Goal: Task Accomplishment & Management: Use online tool/utility

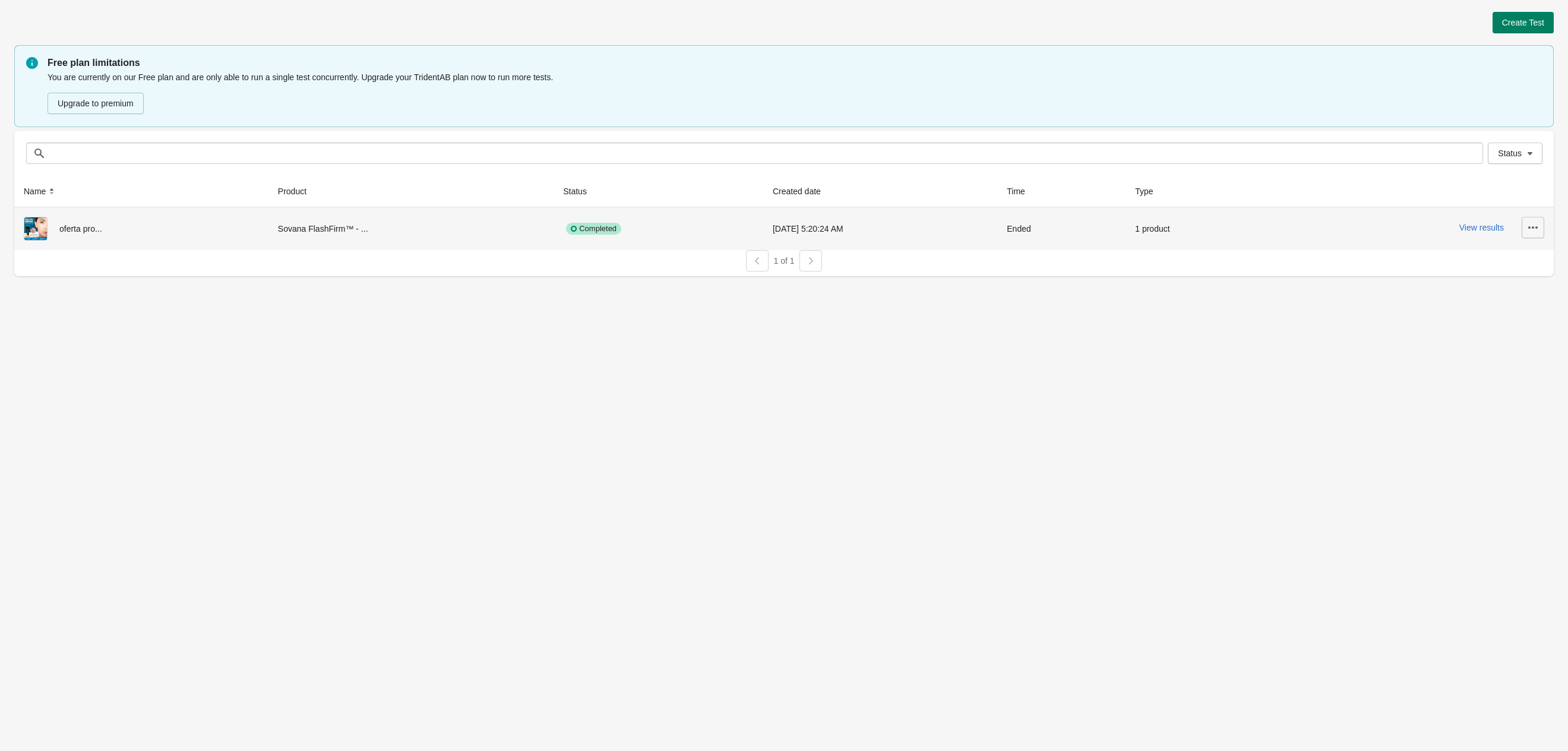
click at [1533, 230] on icon "button" at bounding box center [1534, 228] width 12 height 12
click at [1492, 265] on span "Delete" at bounding box center [1499, 260] width 70 height 12
click at [1465, 256] on button "Delete" at bounding box center [1499, 260] width 80 height 24
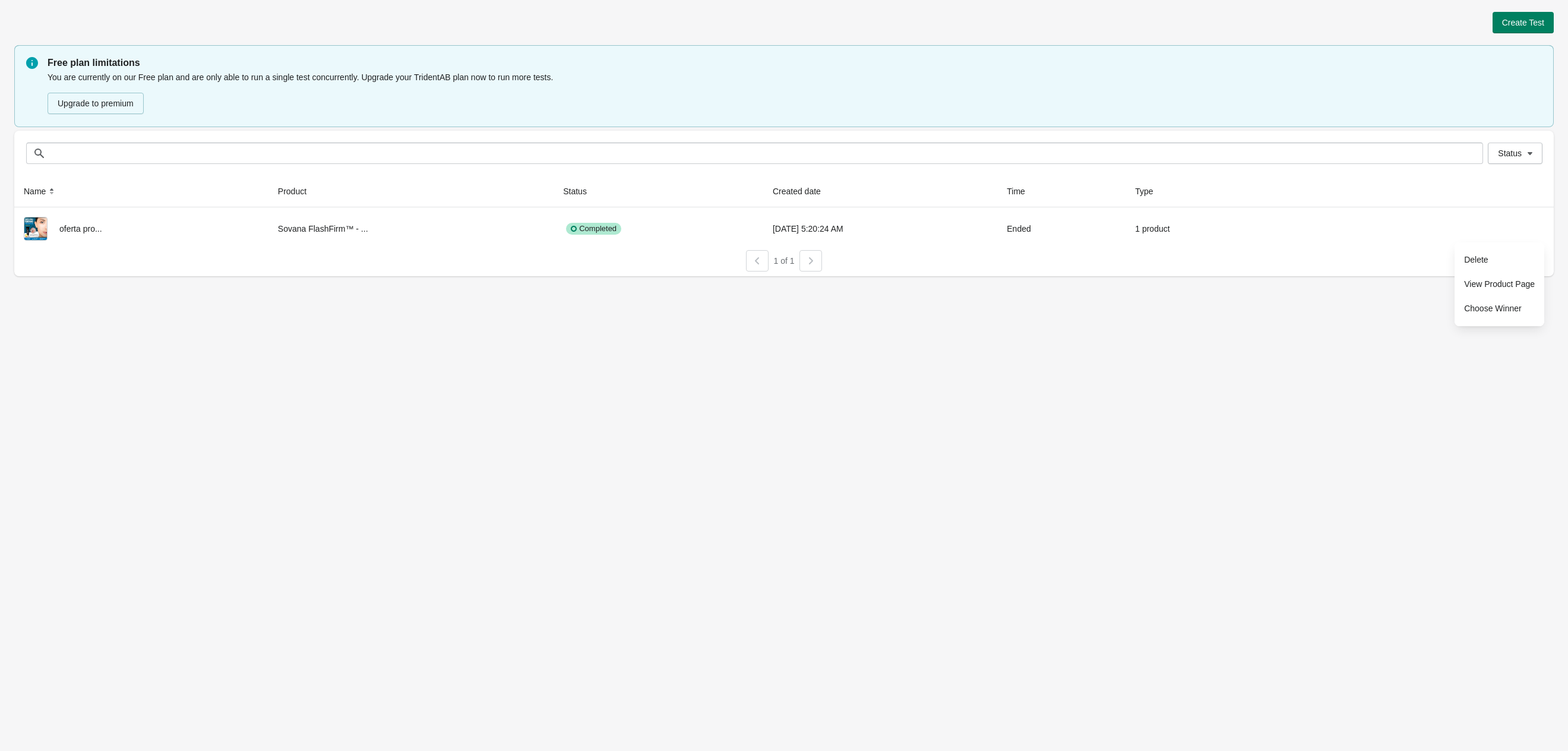
click at [553, 401] on div "Create Test Free plan limitations You are currently on our Free plan and are on…" at bounding box center [784, 375] width 1568 height 751
click at [1535, 18] on span "Create Test" at bounding box center [1523, 22] width 42 height 9
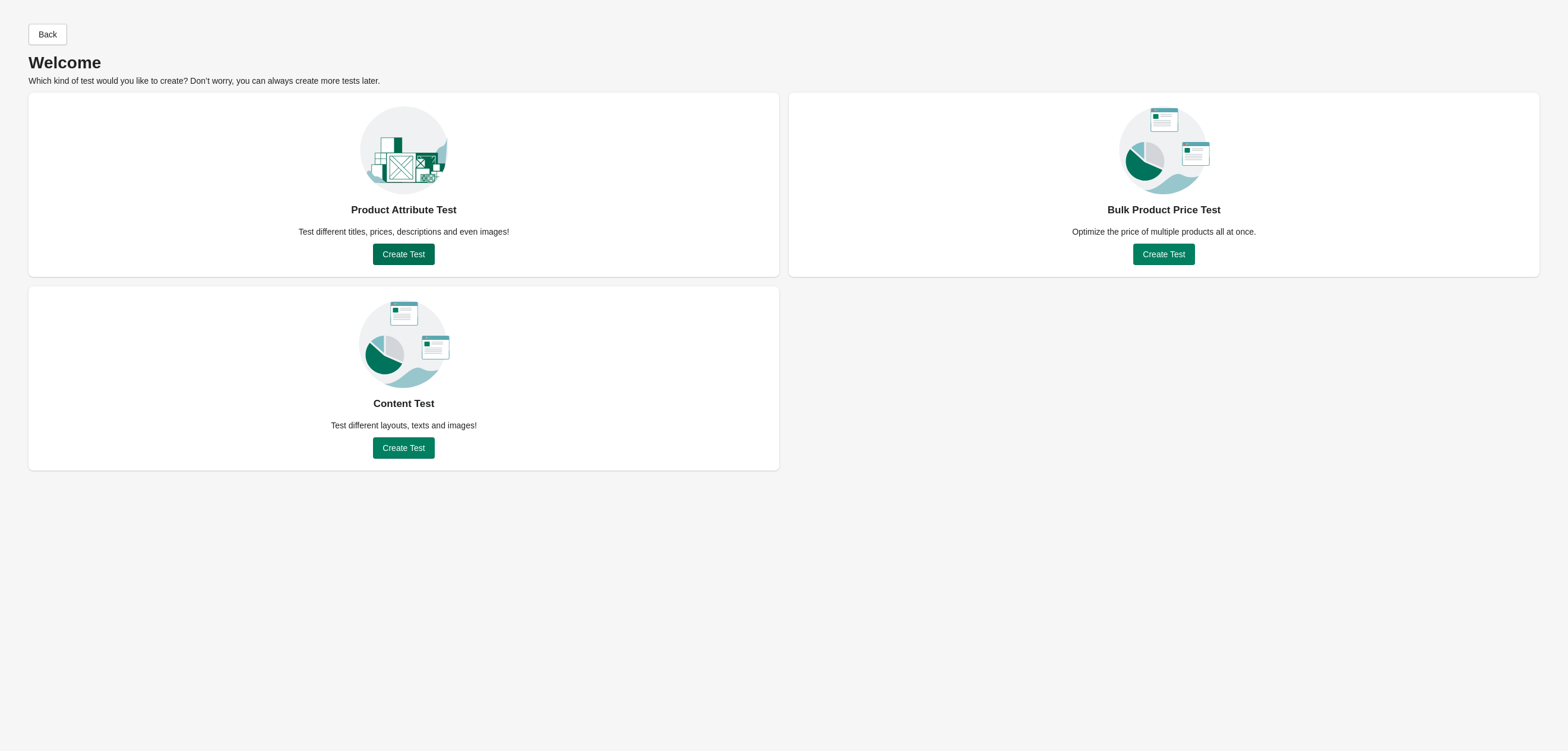
click at [396, 260] on button "Create Test" at bounding box center [403, 254] width 61 height 21
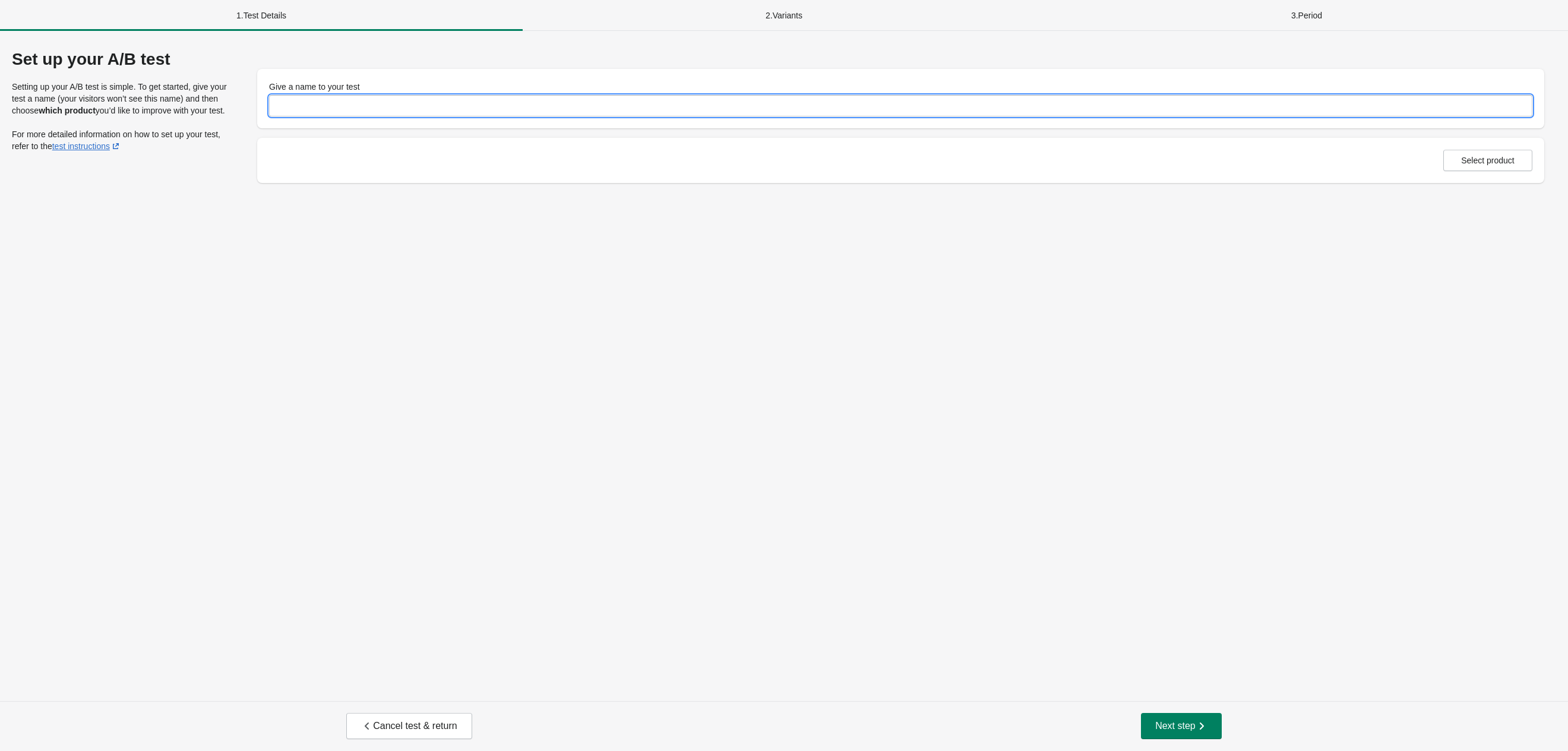
click at [331, 103] on input "Give a name to your test" at bounding box center [901, 106] width 1263 height 21
type input "**********"
click at [895, 331] on div "**********" at bounding box center [784, 366] width 1568 height 671
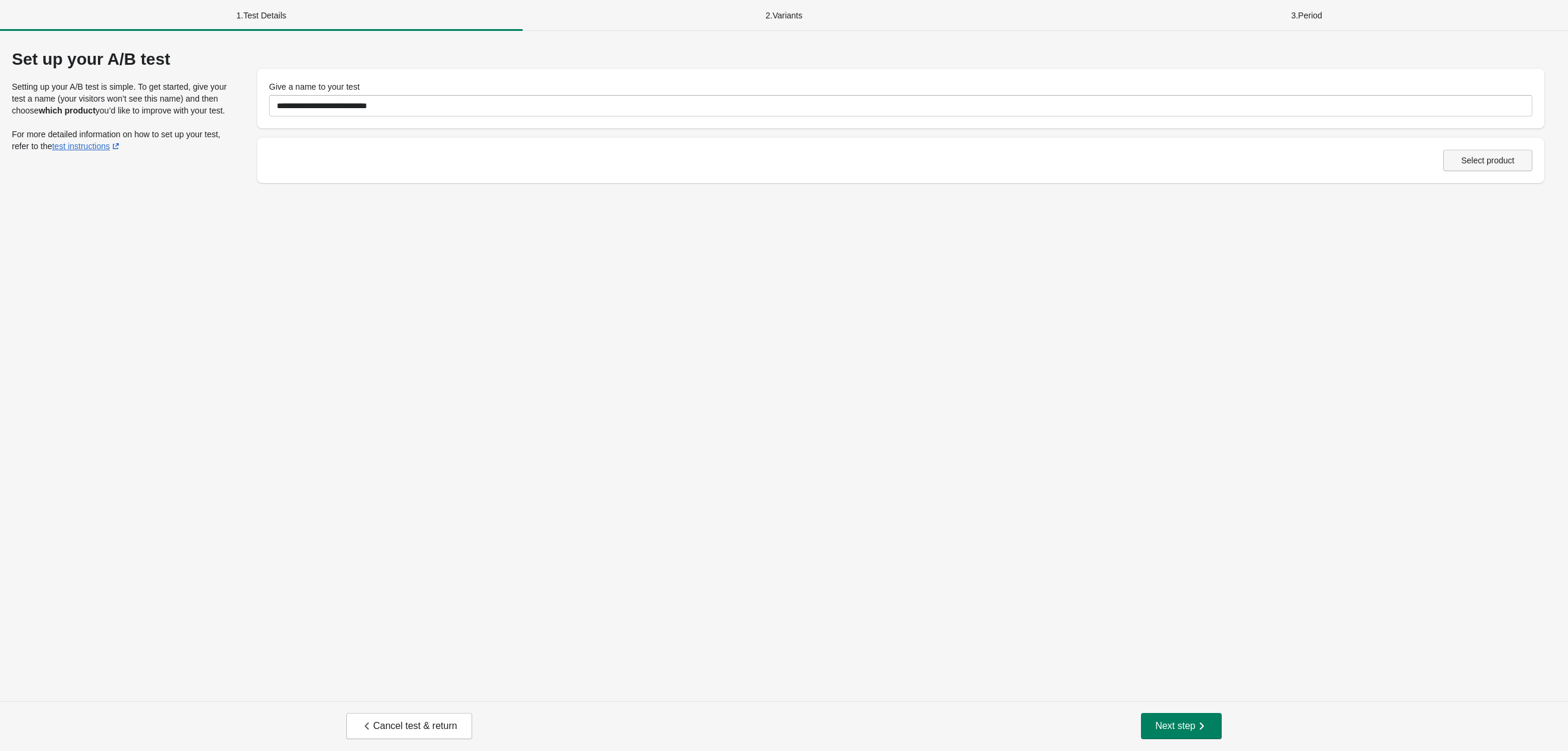
click at [1469, 156] on span "Select product" at bounding box center [1488, 160] width 54 height 9
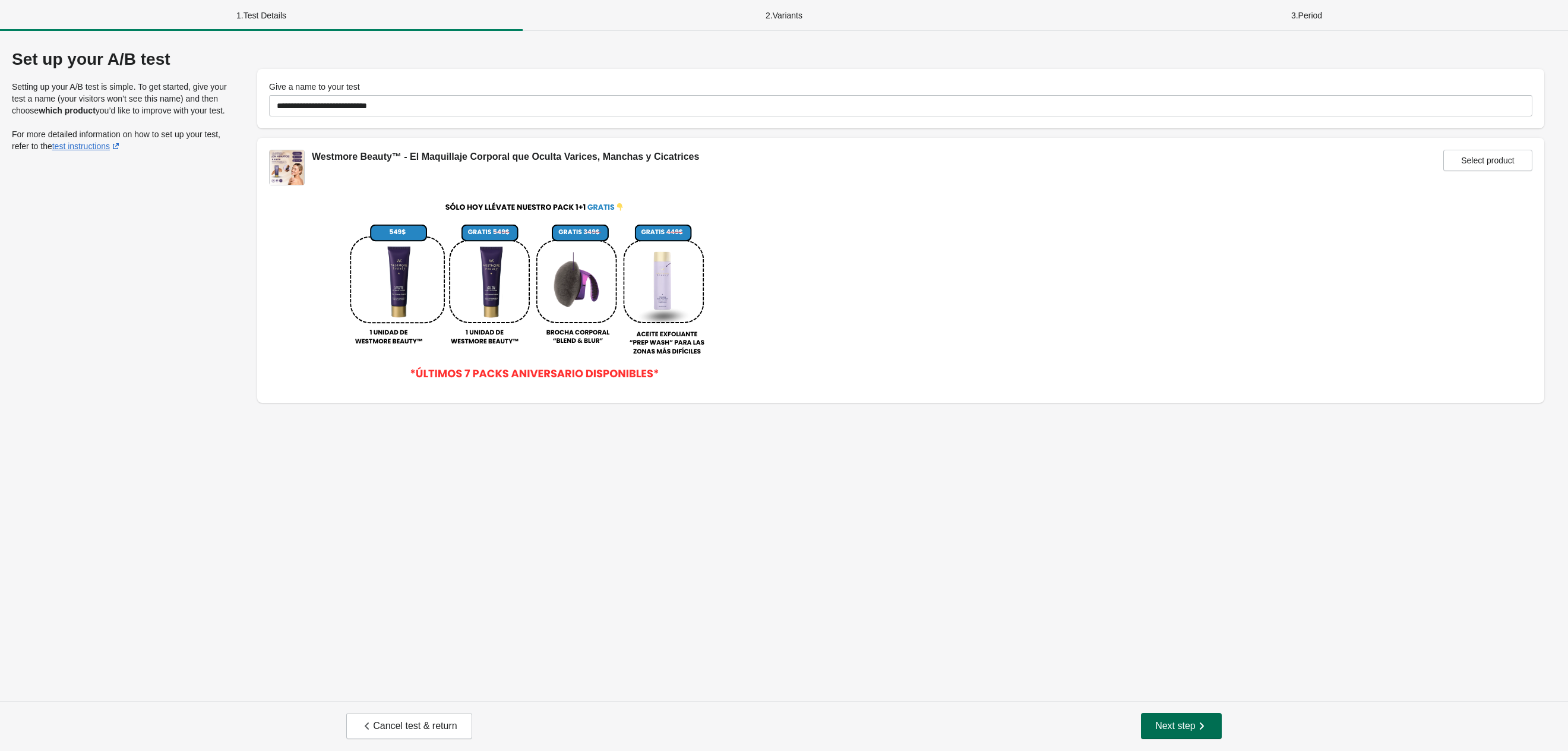
click at [1185, 718] on button "Next step" at bounding box center [1182, 726] width 81 height 26
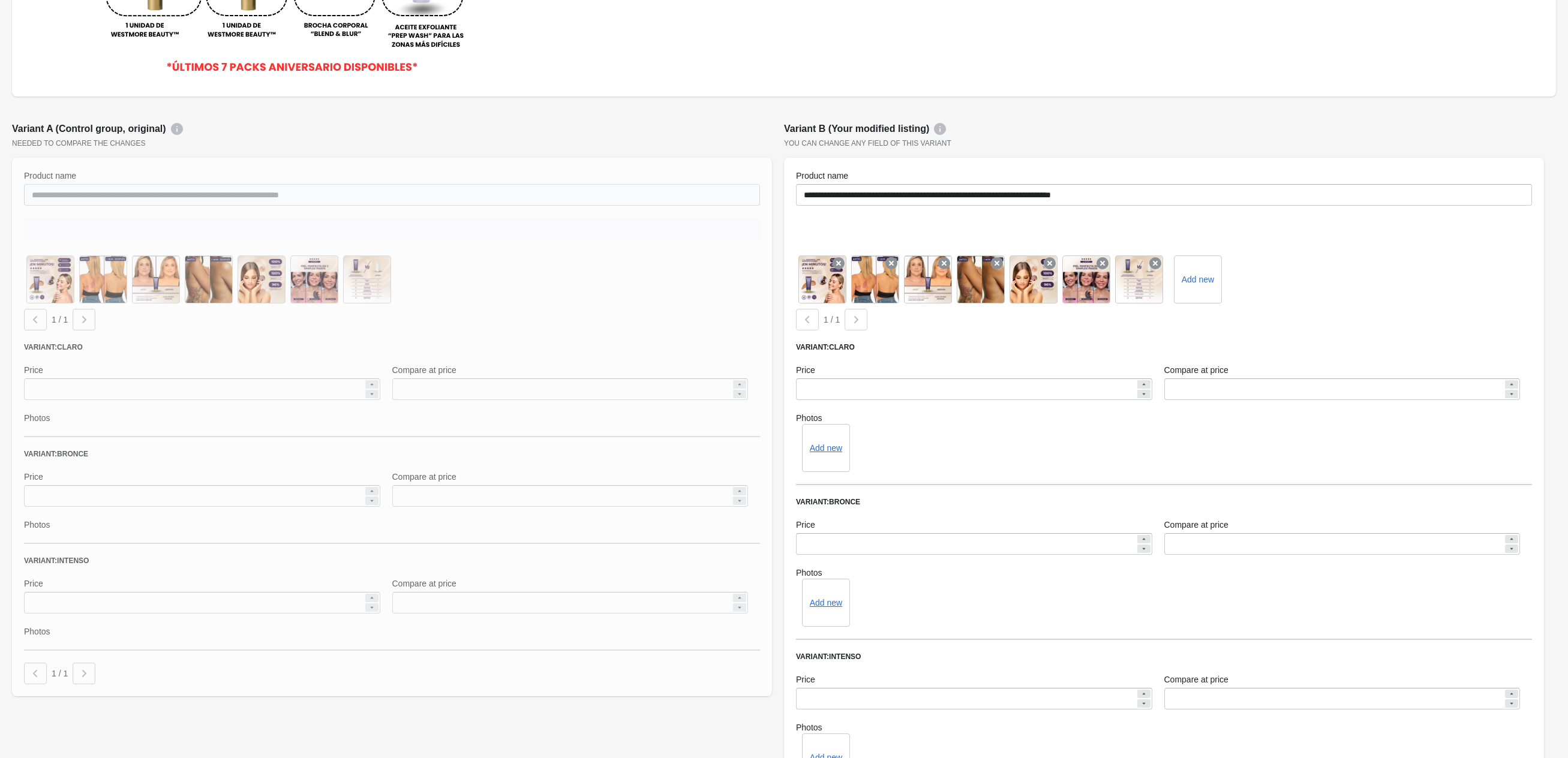
scroll to position [360, 0]
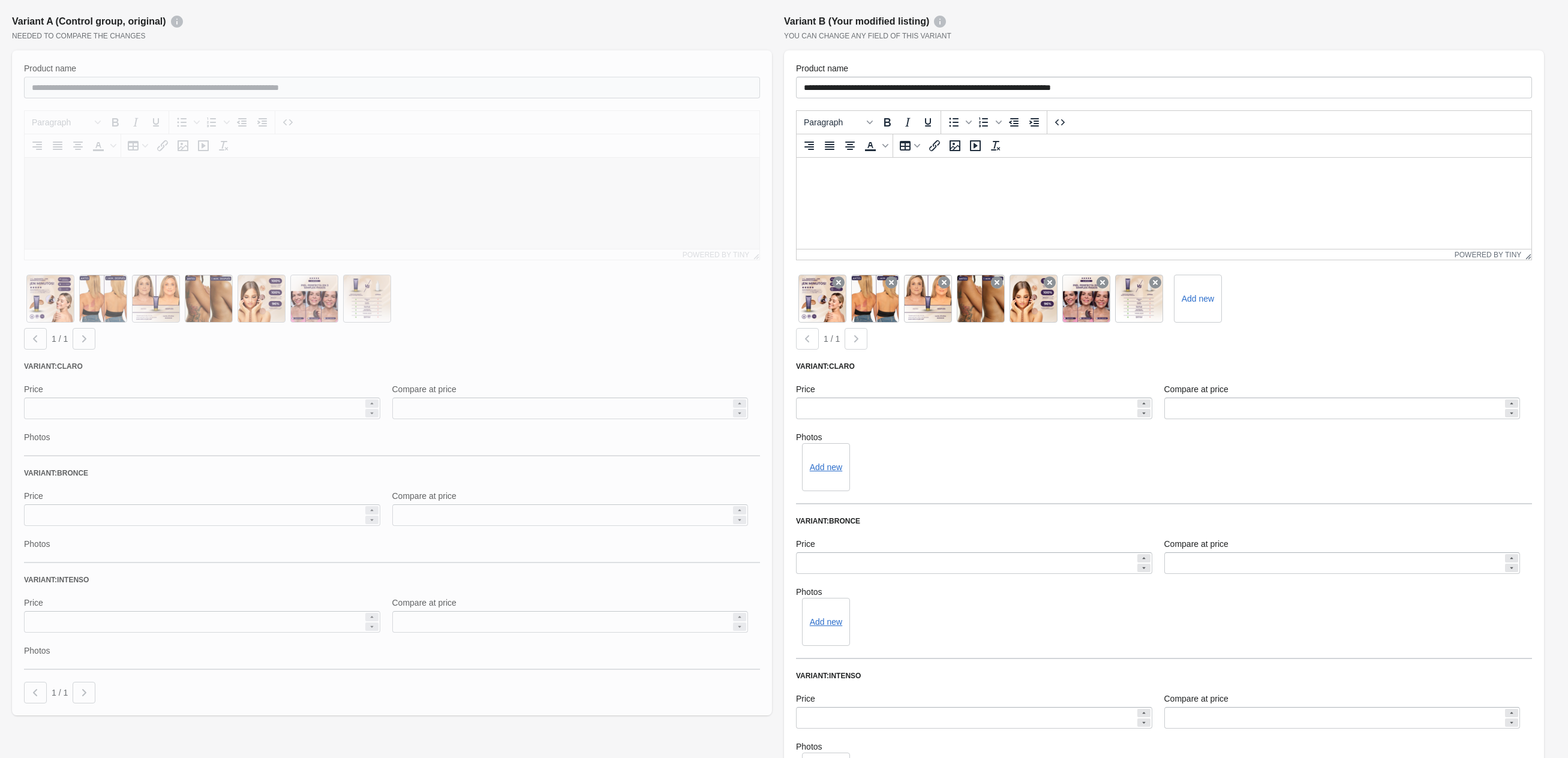
click at [845, 152] on div "**********" at bounding box center [1164, 185] width 736 height 150
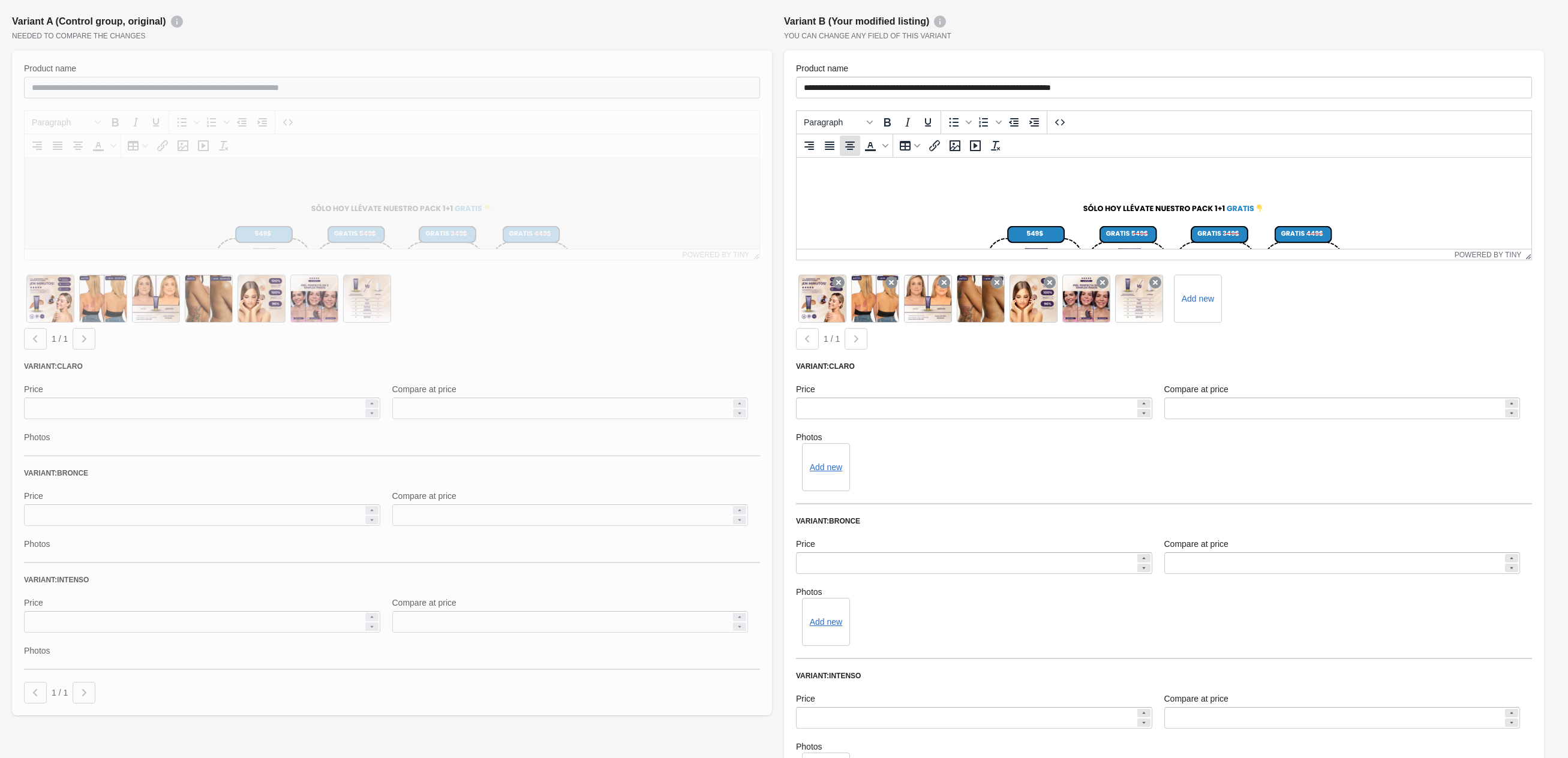
scroll to position [0, 0]
click at [844, 275] on icon at bounding box center [848, 273] width 19 height 19
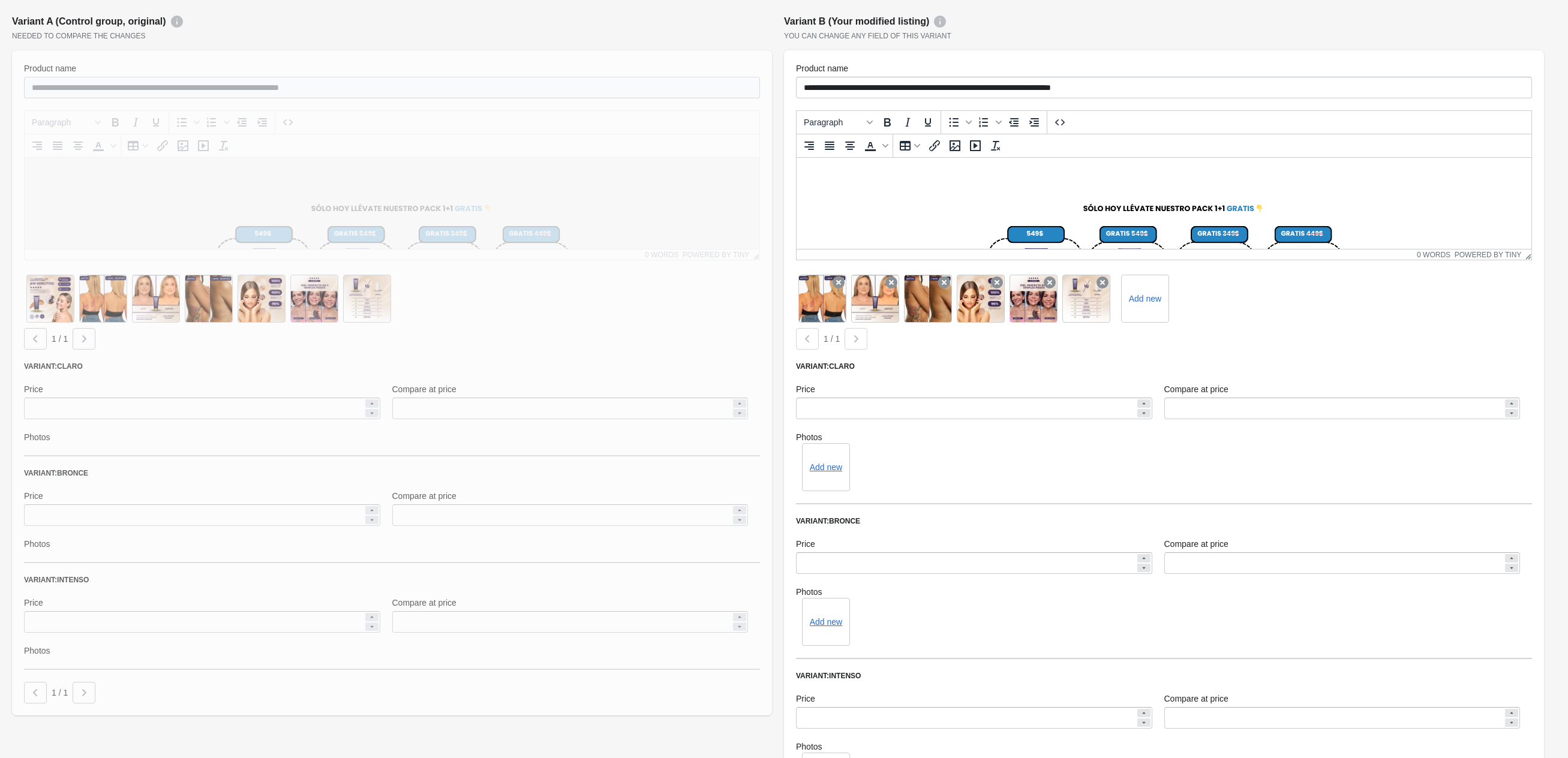
click at [844, 277] on icon at bounding box center [838, 283] width 12 height 12
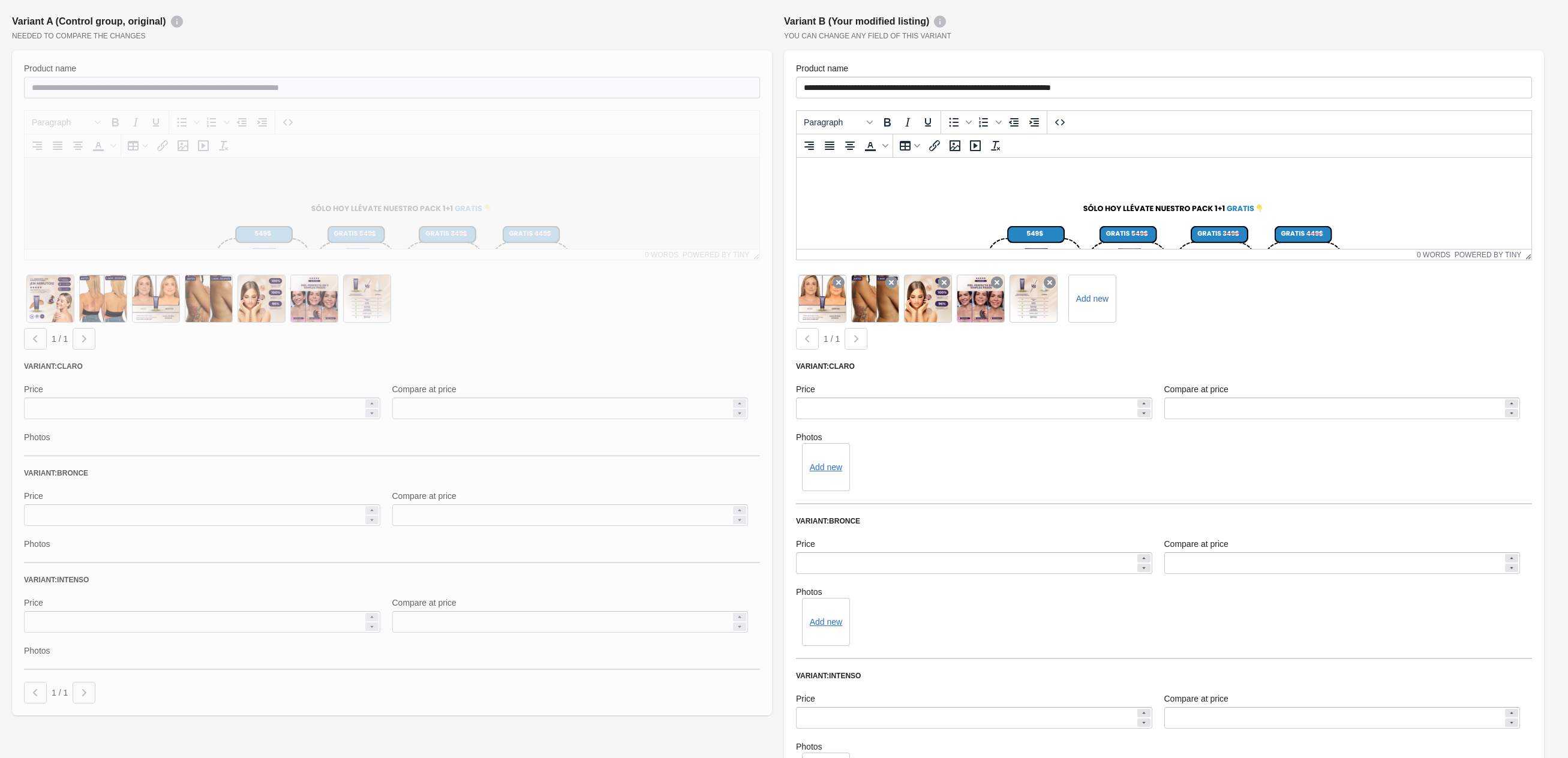
click at [844, 277] on icon at bounding box center [838, 283] width 12 height 12
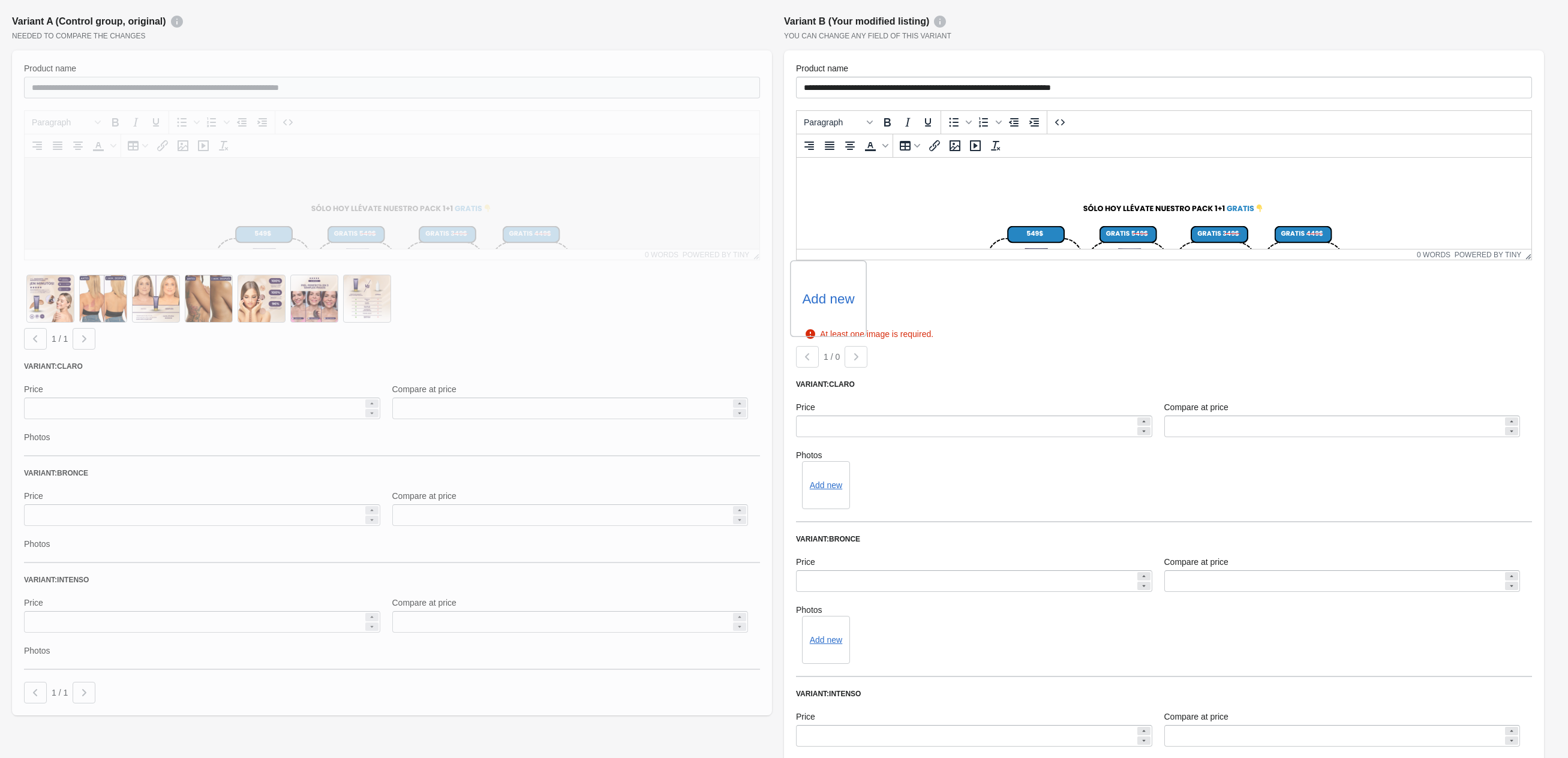
click at [840, 296] on label "Add new" at bounding box center [828, 298] width 53 height 19
click at [0, 0] on input "Add new" at bounding box center [0, 0] width 0 height 0
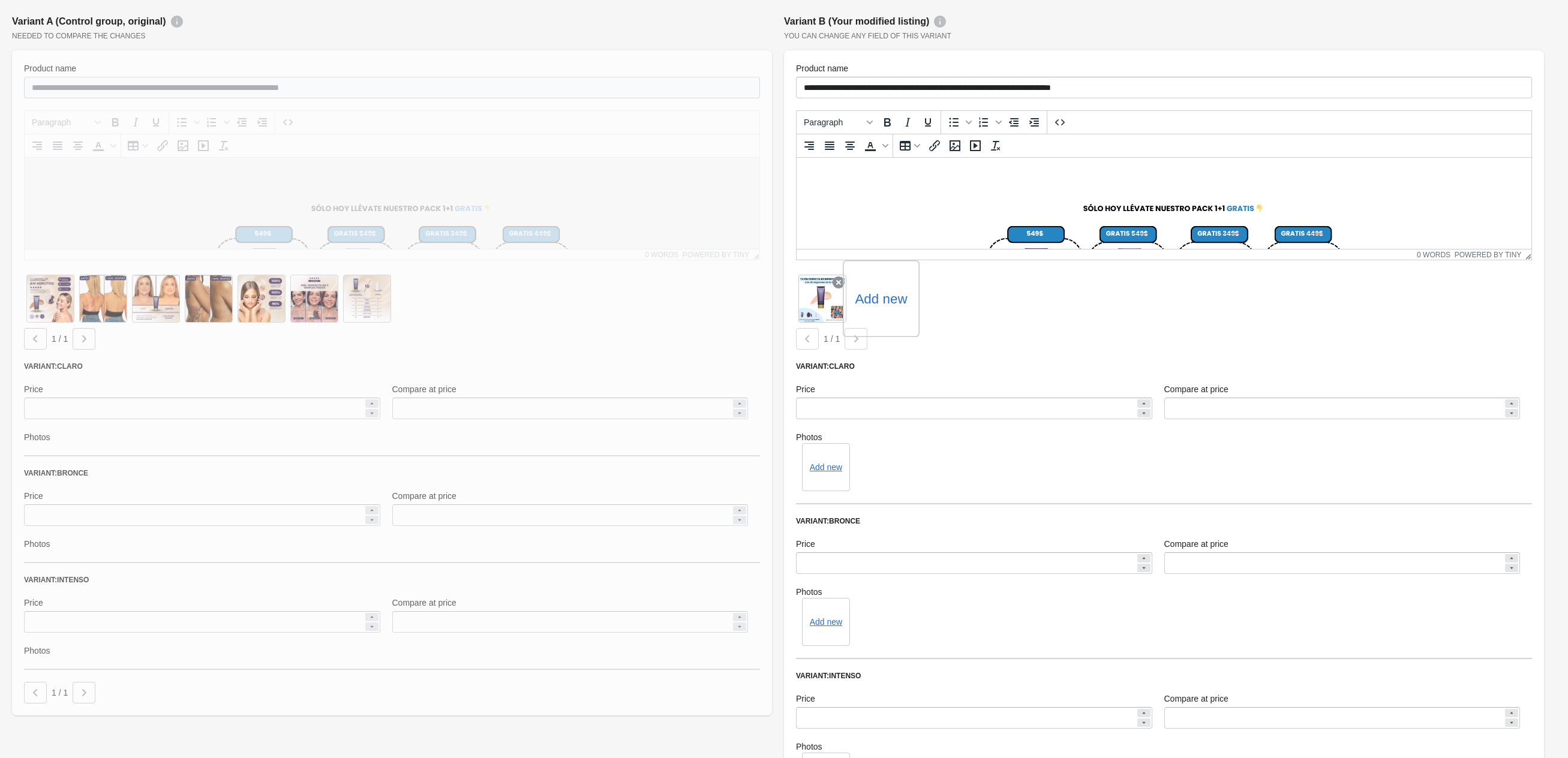
click at [869, 293] on label "Add new" at bounding box center [881, 298] width 53 height 19
click at [0, 0] on input "Add new" at bounding box center [0, 0] width 0 height 0
click at [934, 301] on label "Add new" at bounding box center [934, 298] width 53 height 19
click at [0, 0] on input "Add new" at bounding box center [0, 0] width 0 height 0
click at [1001, 296] on label "Add new" at bounding box center [987, 298] width 53 height 19
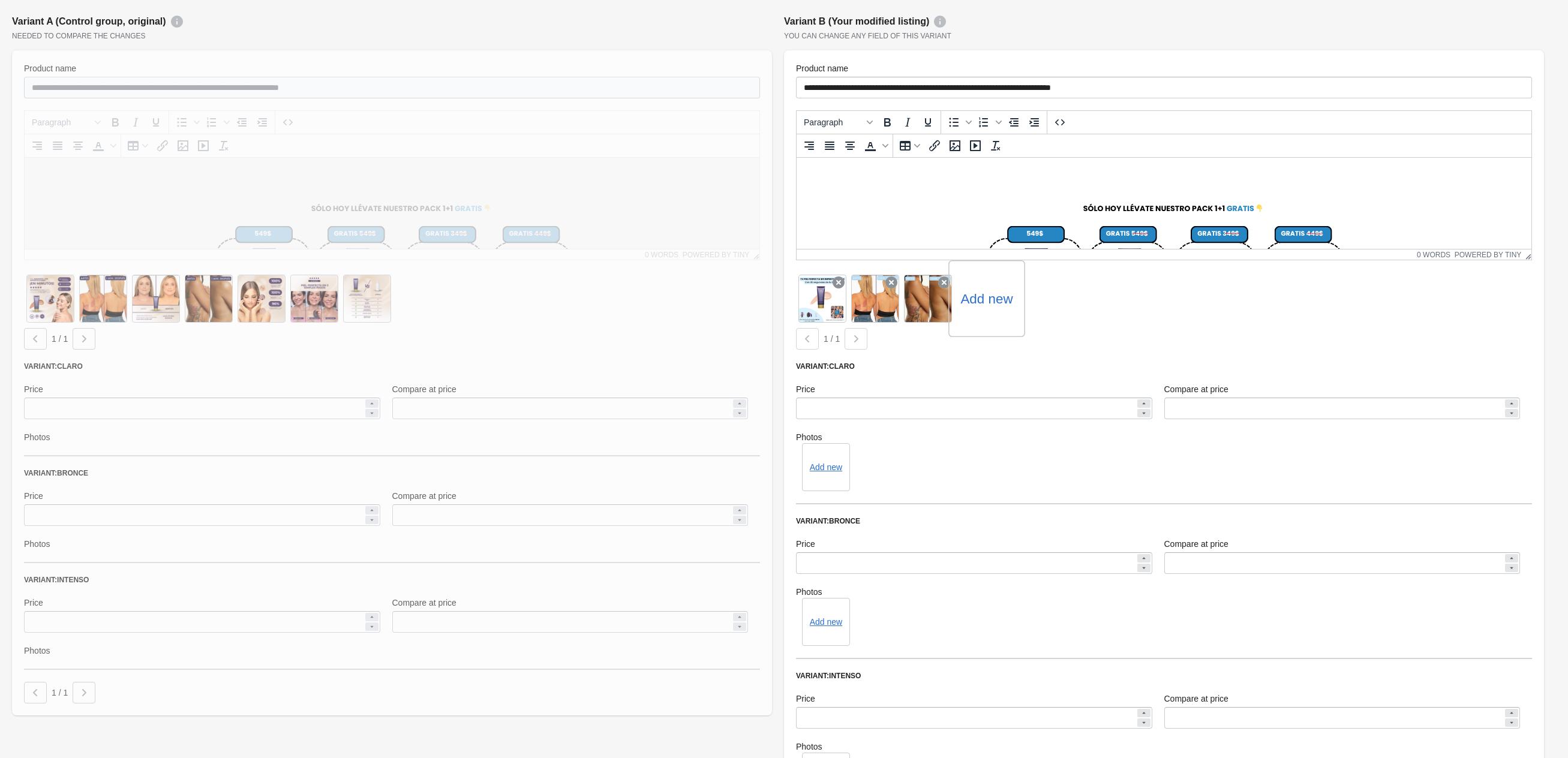
click at [0, 0] on input "Add new" at bounding box center [0, 0] width 0 height 0
click at [1052, 304] on label "Add new" at bounding box center [1039, 298] width 53 height 19
click at [0, 0] on input "Add new" at bounding box center [0, 0] width 0 height 0
